Goal: Transaction & Acquisition: Purchase product/service

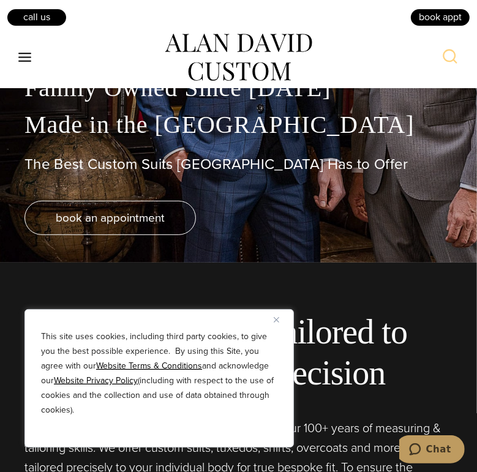
scroll to position [219, 0]
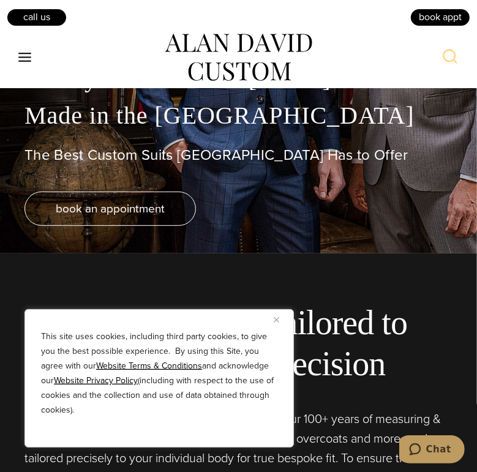
click at [276, 320] on img "Close" at bounding box center [277, 320] width 6 height 6
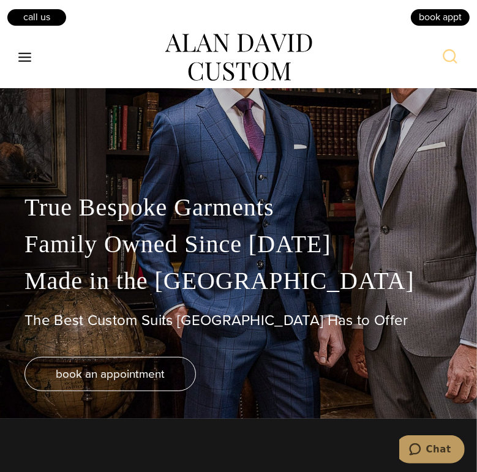
scroll to position [0, 0]
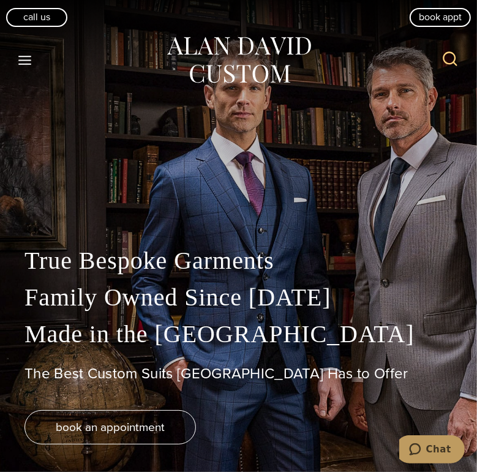
click at [29, 60] on icon "Toggle Menu" at bounding box center [24, 60] width 15 height 15
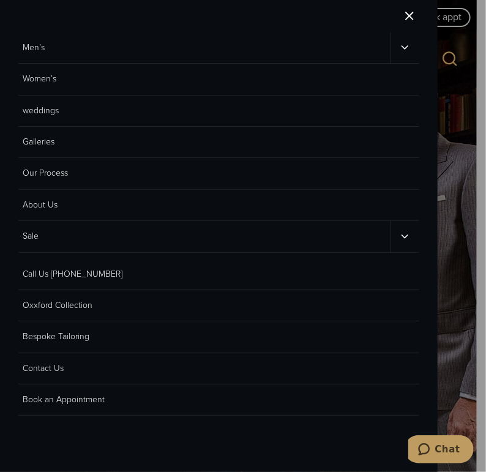
click at [240, 34] on link "Men’s" at bounding box center [204, 47] width 372 height 31
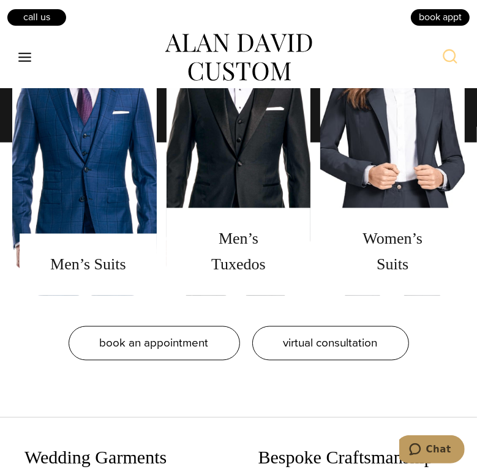
scroll to position [958, 0]
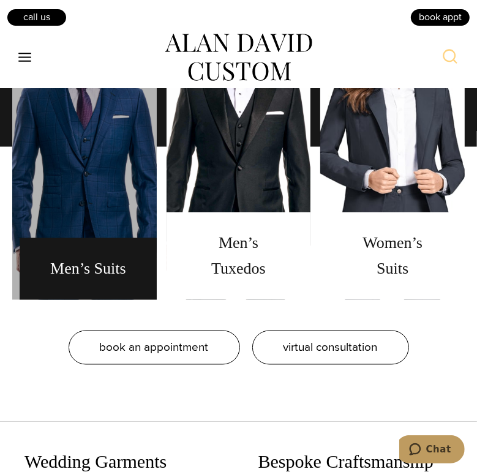
click at [126, 206] on link "men's suits" at bounding box center [84, 147] width 144 height 306
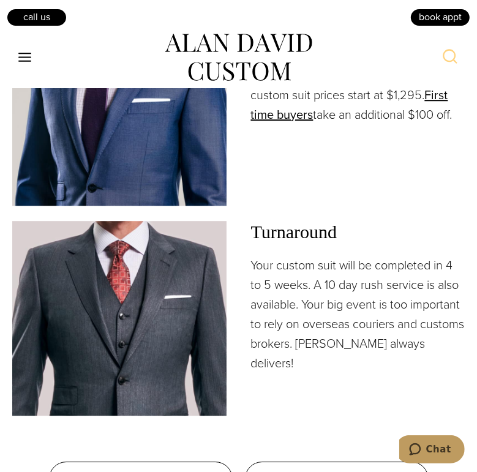
scroll to position [1740, 0]
